Goal: Find specific fact: Find specific fact

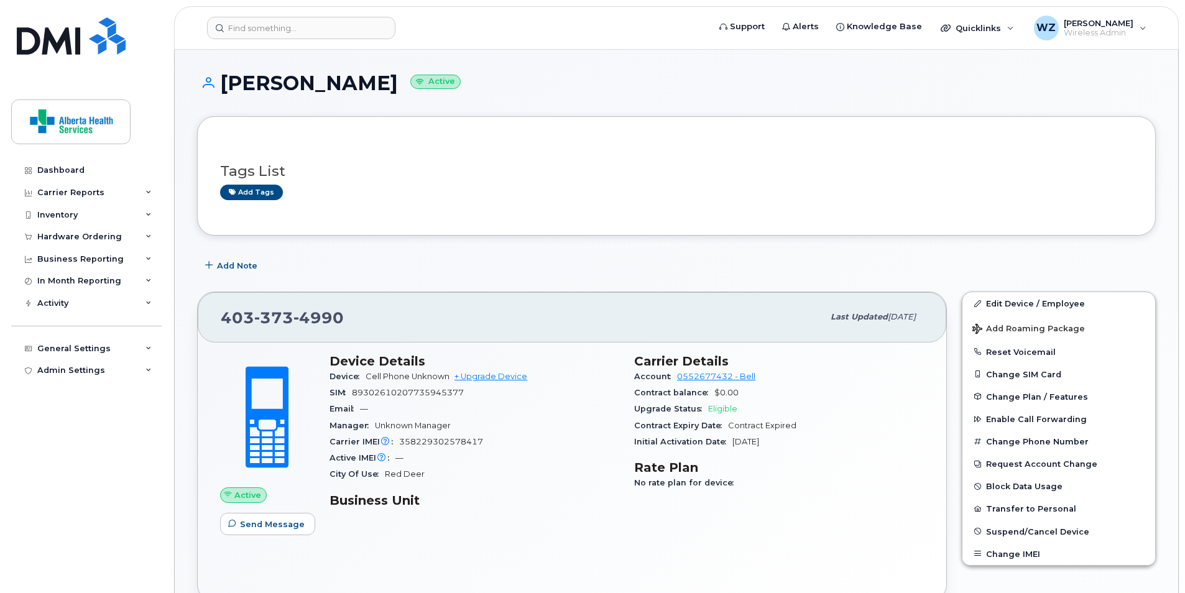
scroll to position [249, 0]
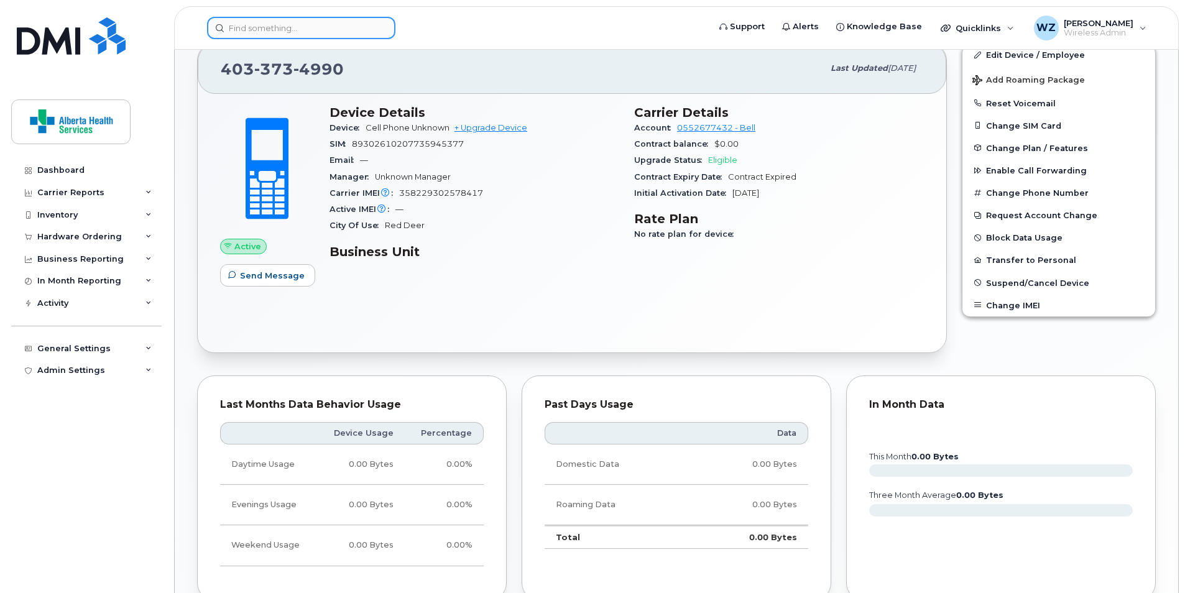
click at [281, 23] on input at bounding box center [301, 28] width 188 height 22
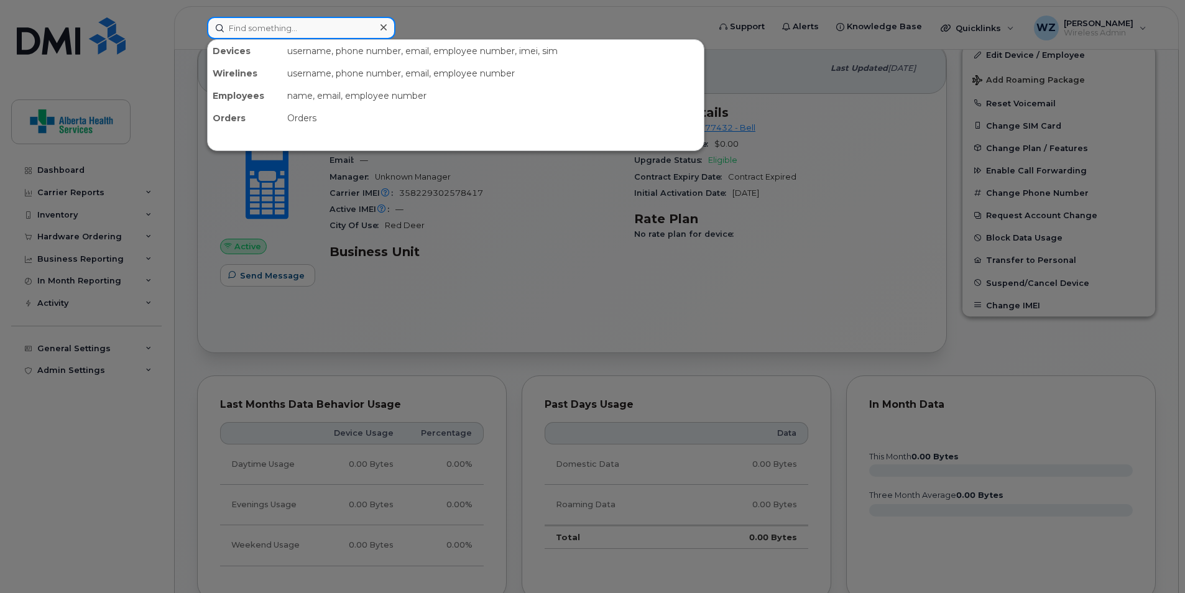
paste input "4036354944"
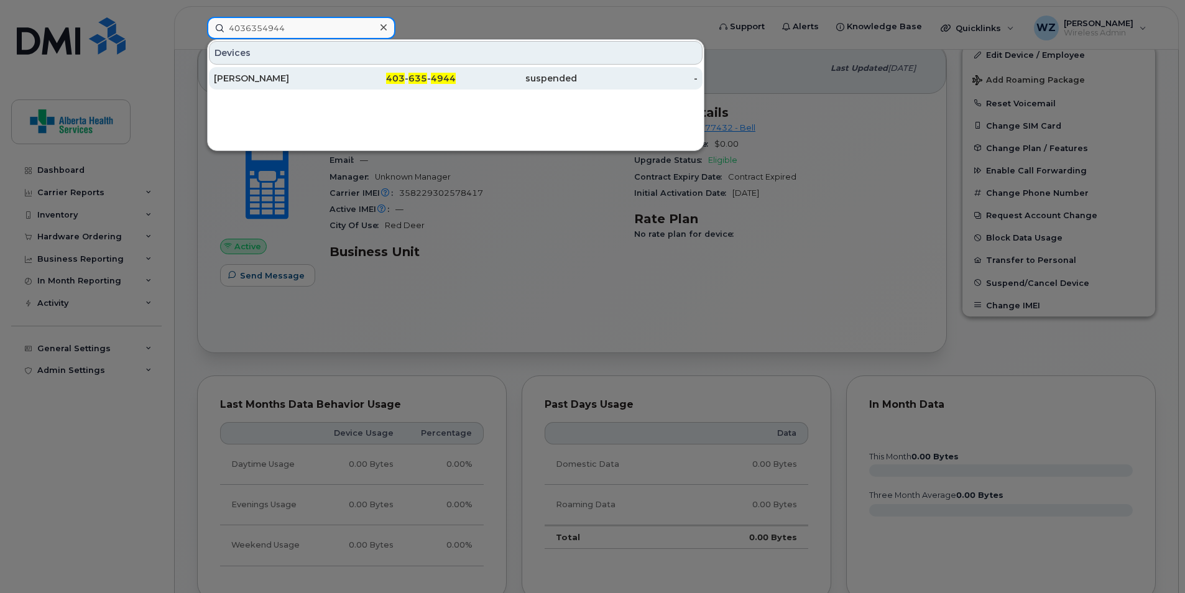
type input "4036354944"
click at [275, 80] on div "[PERSON_NAME]" at bounding box center [274, 78] width 121 height 12
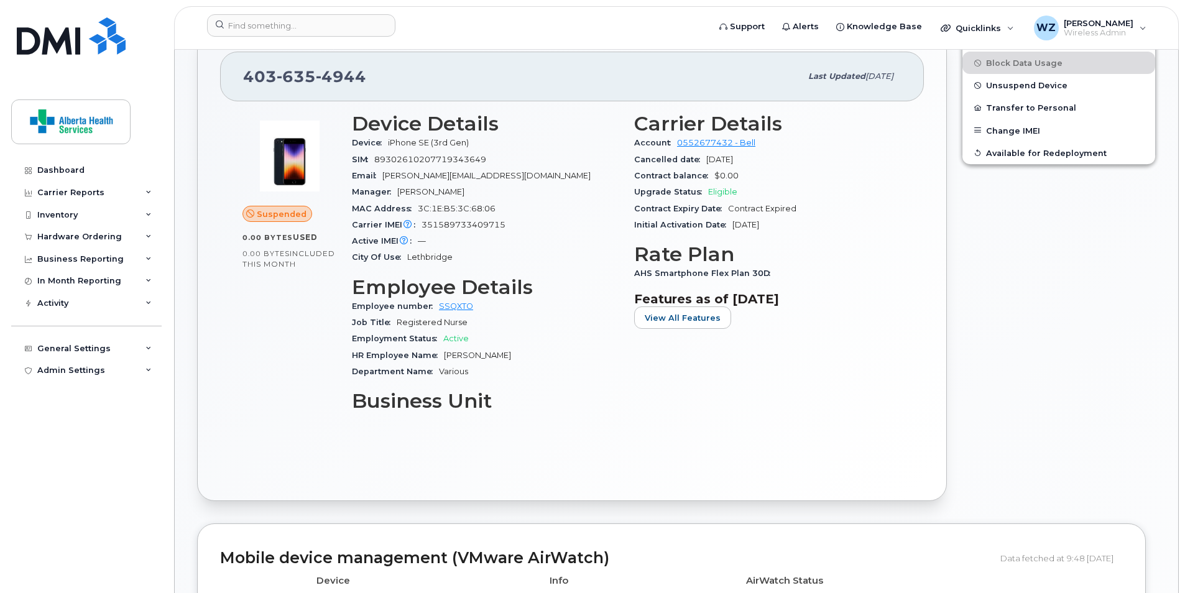
scroll to position [62, 0]
